Goal: Register for event/course

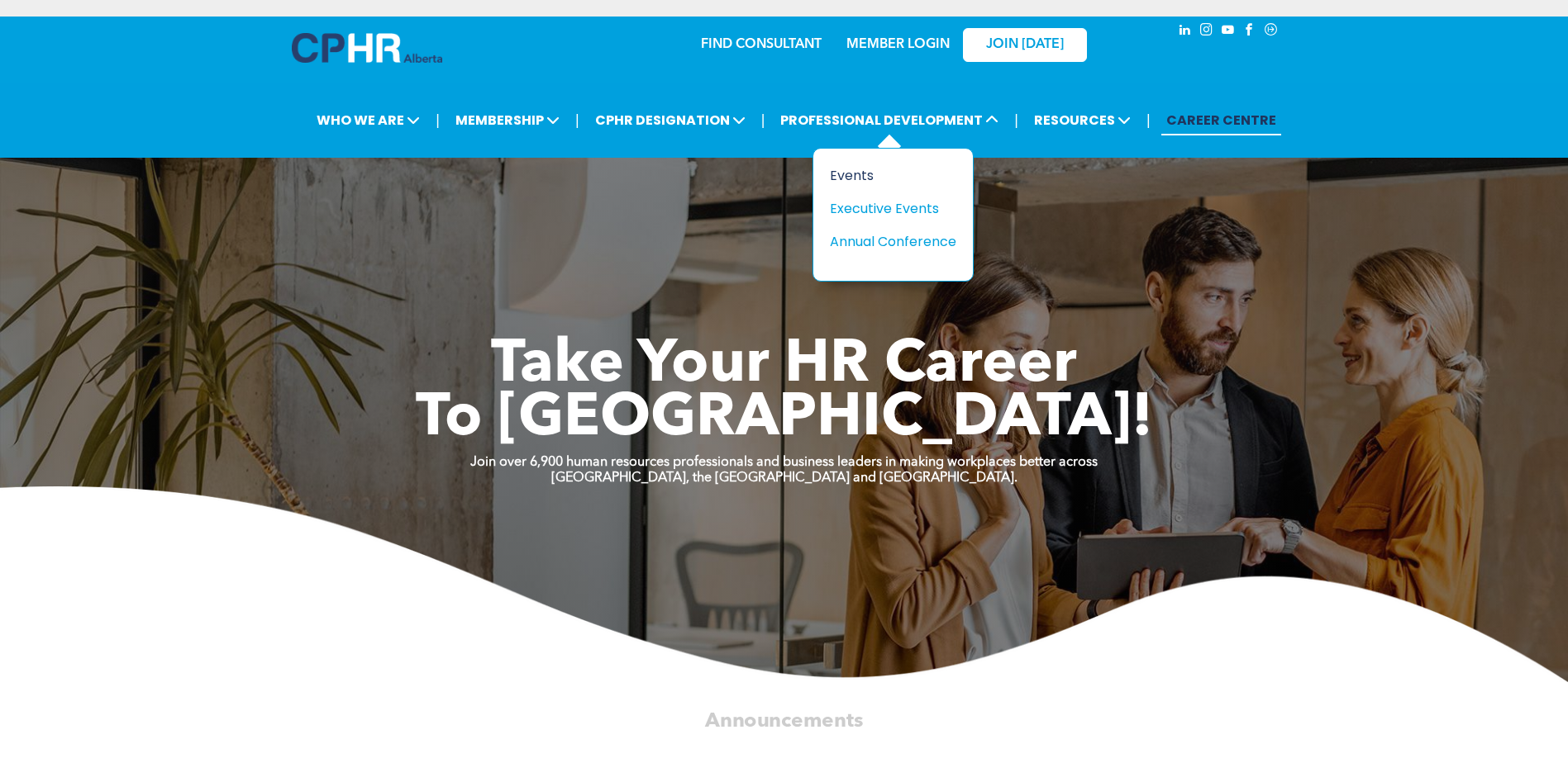
click at [887, 171] on div "Events" at bounding box center [886, 176] width 114 height 21
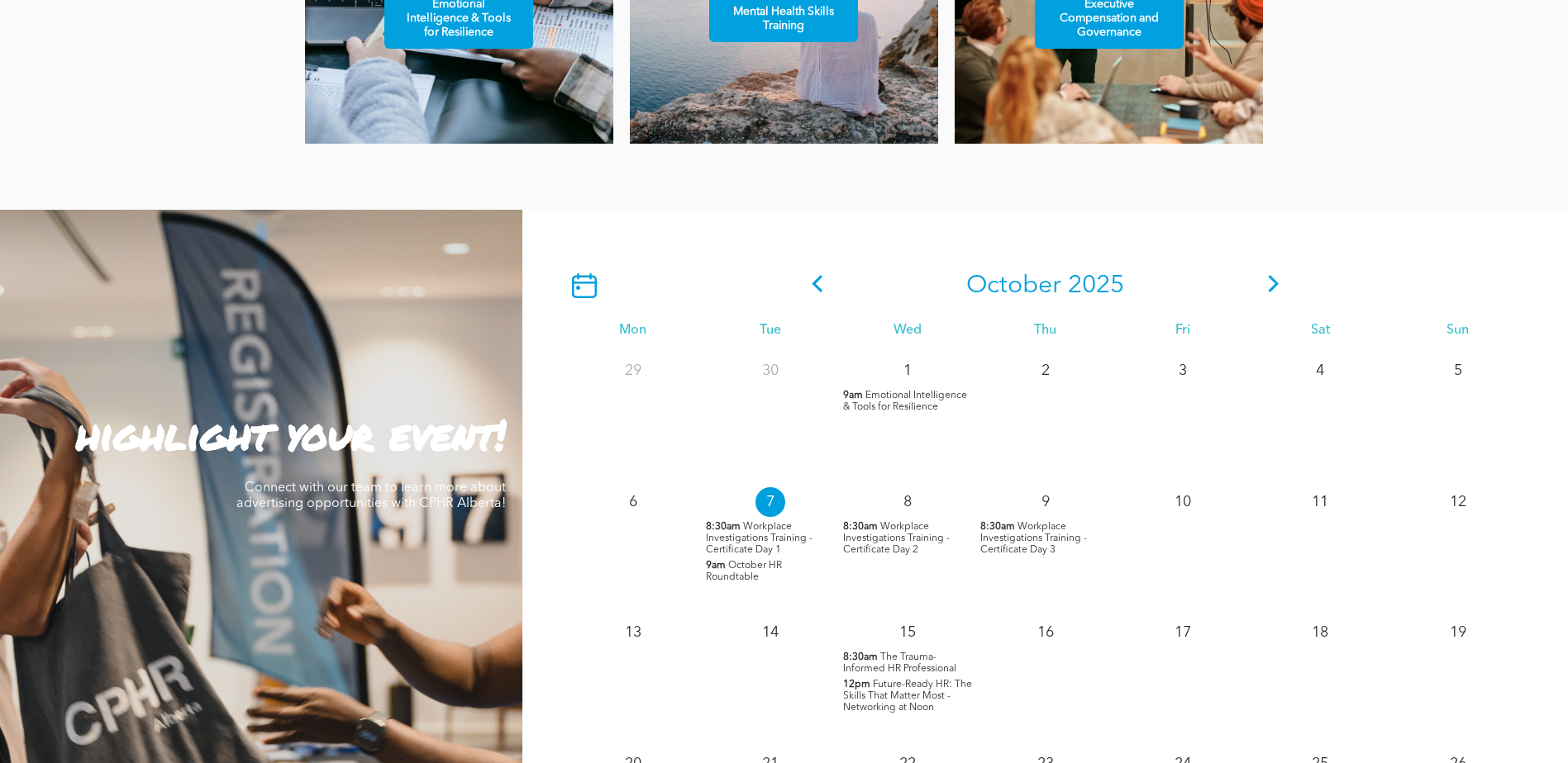
scroll to position [1239, 0]
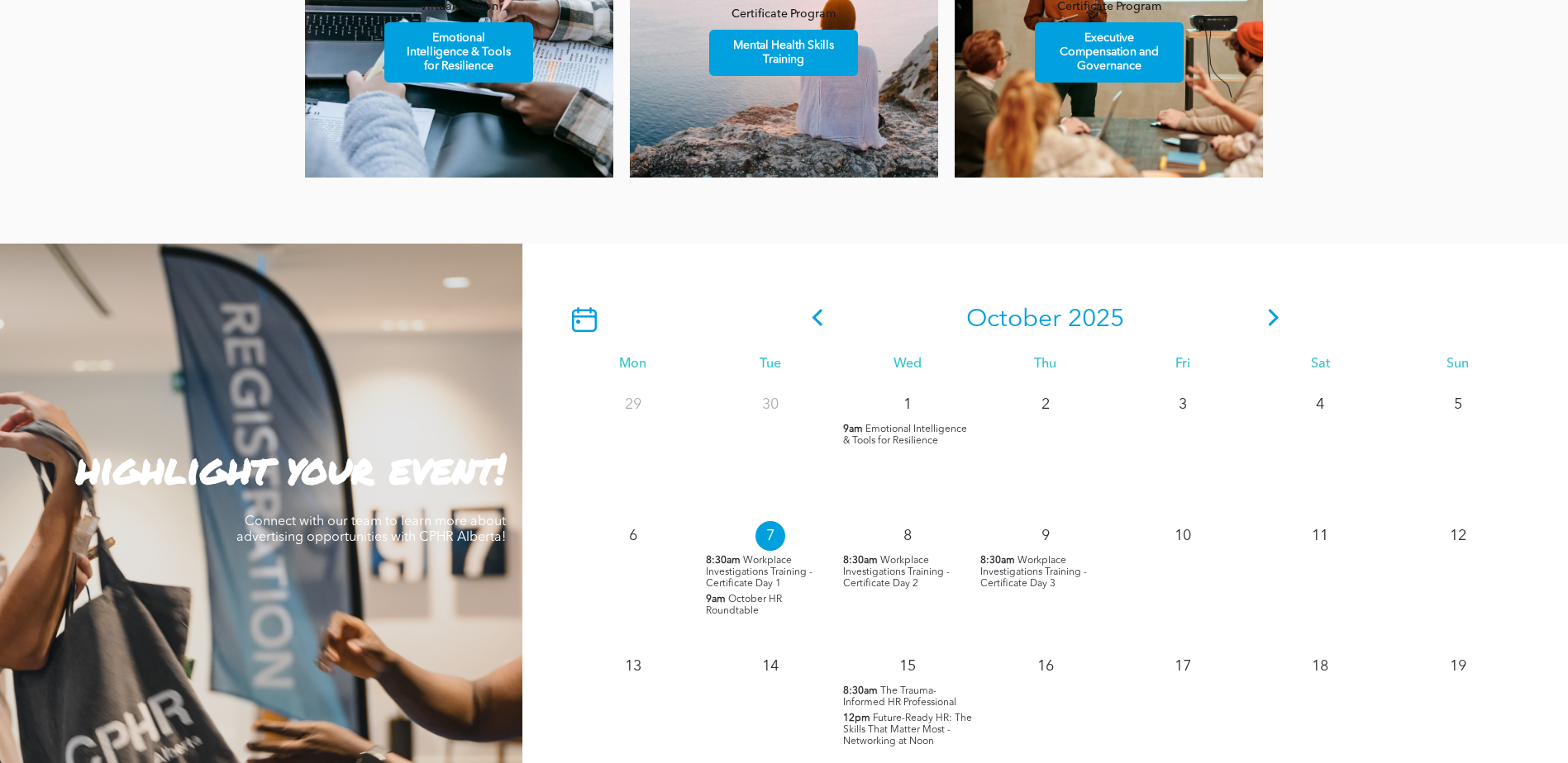
click at [1277, 314] on icon at bounding box center [1274, 318] width 25 height 17
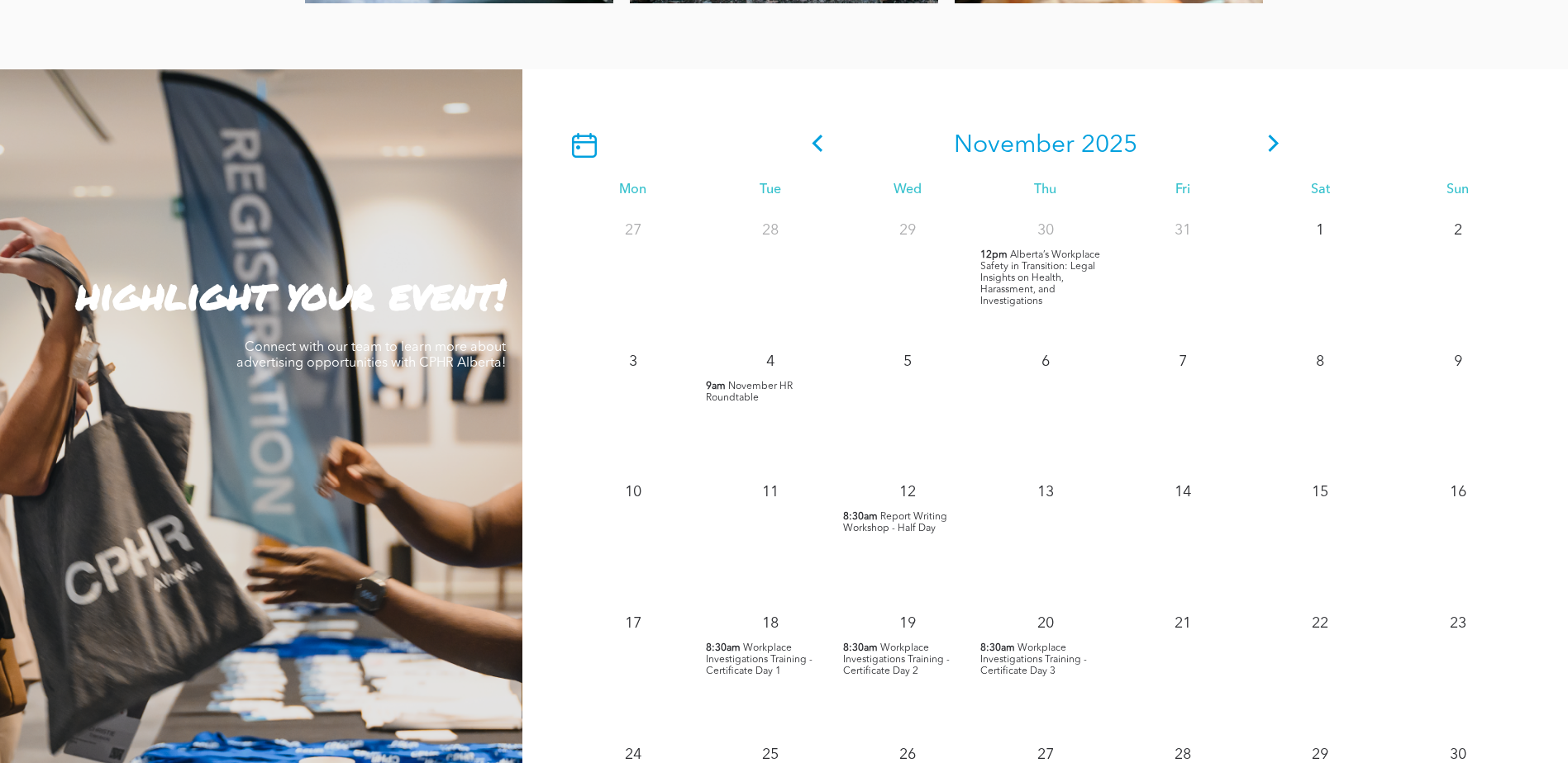
scroll to position [1404, 0]
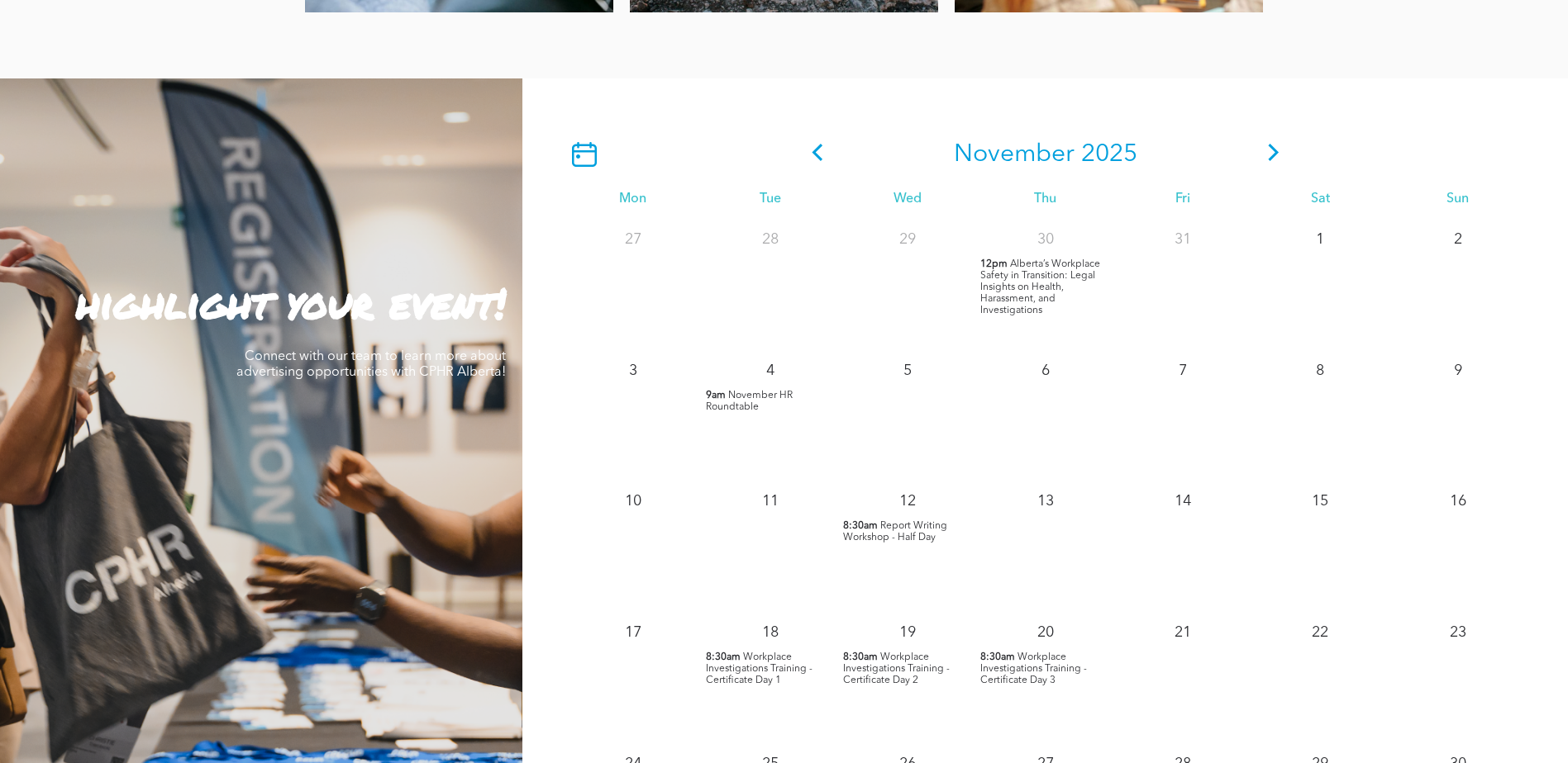
click at [1003, 289] on span "Alberta’s Workplace Safety in Transition: Legal Insights on Health, Harassment,…" at bounding box center [1039, 287] width 120 height 56
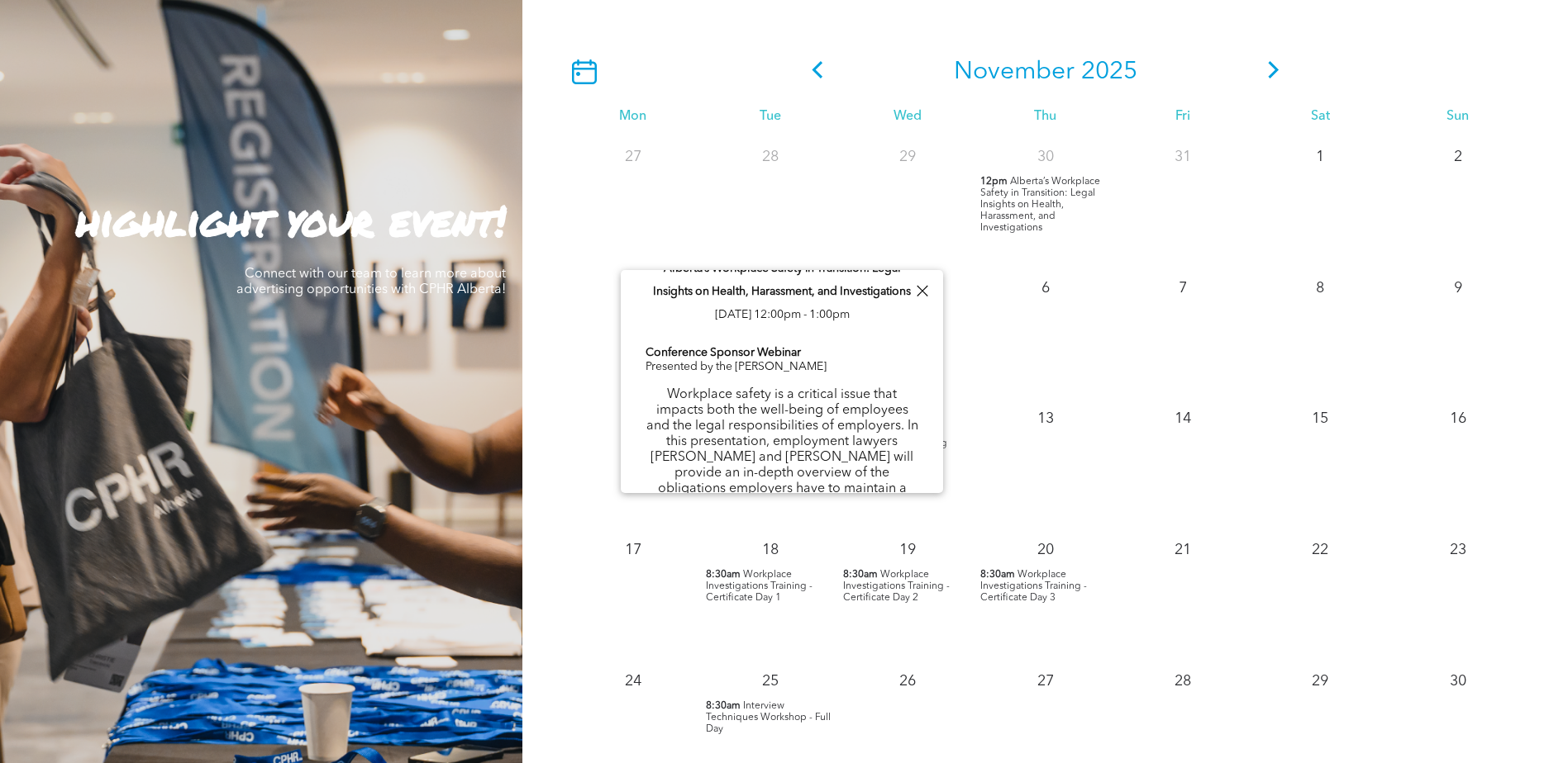
scroll to position [0, 0]
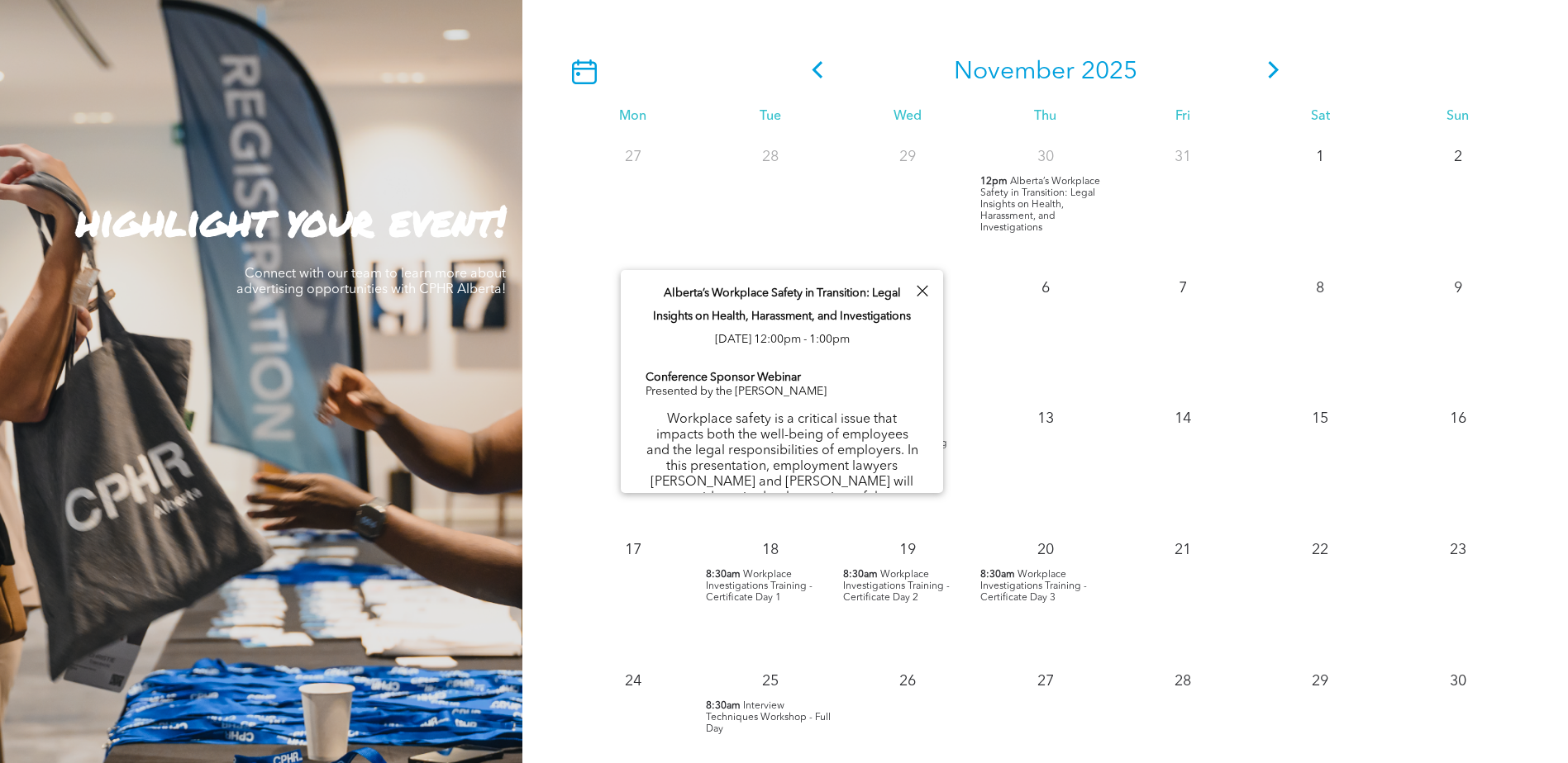
click at [919, 294] on div at bounding box center [921, 290] width 22 height 22
